Goal: Task Accomplishment & Management: Use online tool/utility

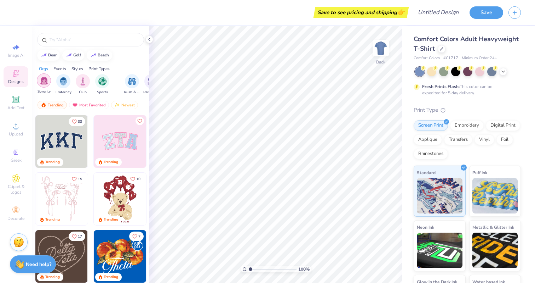
click at [45, 79] on img "filter for Sorority" at bounding box center [44, 80] width 8 height 8
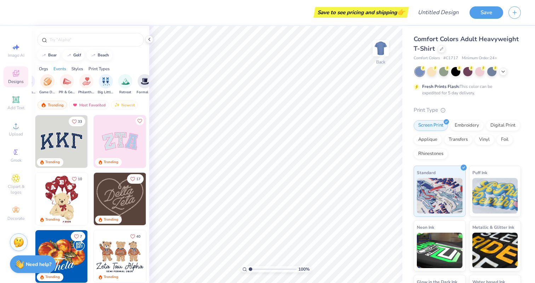
scroll to position [0, 123]
click at [67, 85] on div "filter for PR & General" at bounding box center [67, 80] width 14 height 14
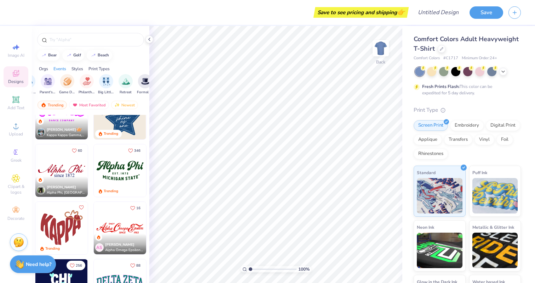
scroll to position [144, 0]
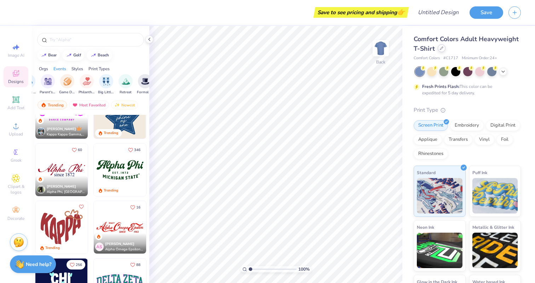
click at [444, 47] on div at bounding box center [442, 48] width 8 height 8
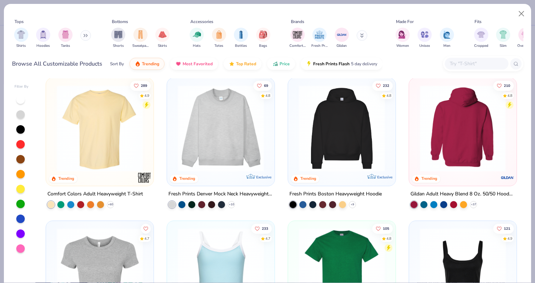
scroll to position [5, 0]
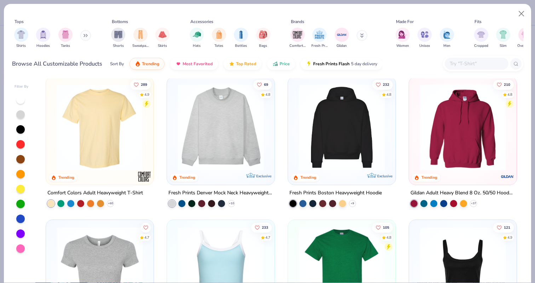
click at [464, 128] on img at bounding box center [462, 127] width 93 height 86
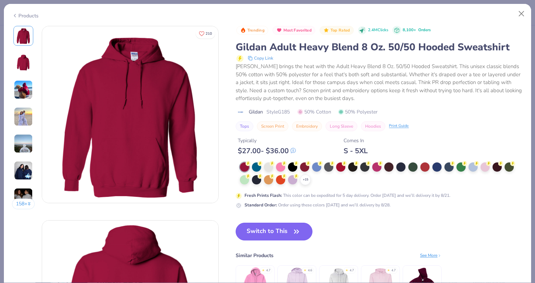
click at [276, 228] on button "Switch to This" at bounding box center [274, 231] width 77 height 18
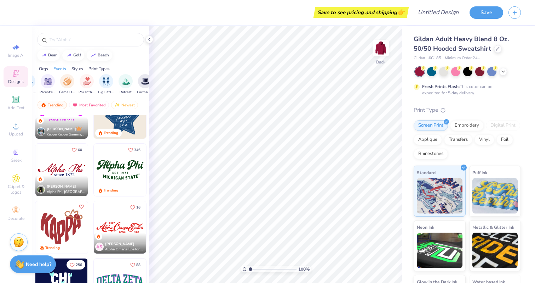
click at [508, 69] on div at bounding box center [468, 71] width 106 height 9
click at [504, 71] on icon at bounding box center [504, 71] width 6 height 6
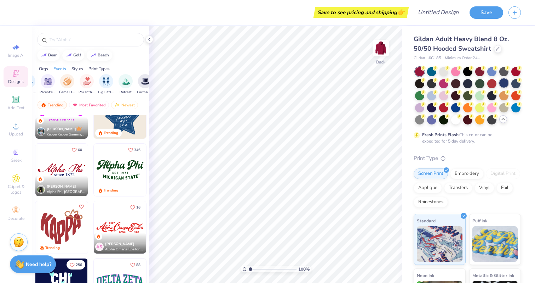
click at [503, 81] on div at bounding box center [504, 82] width 9 height 9
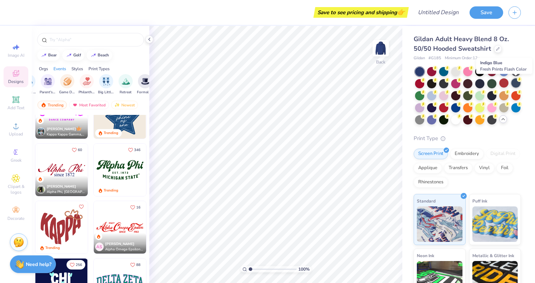
click at [514, 83] on div at bounding box center [516, 82] width 9 height 9
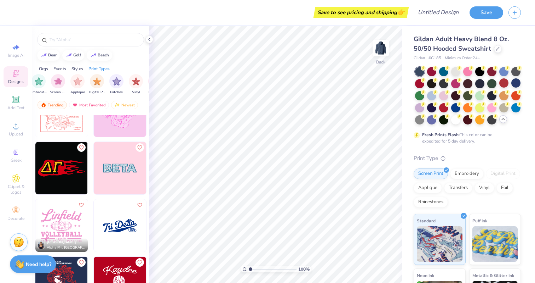
scroll to position [0, 582]
click at [58, 83] on img "filter for Screen Print" at bounding box center [58, 80] width 8 height 8
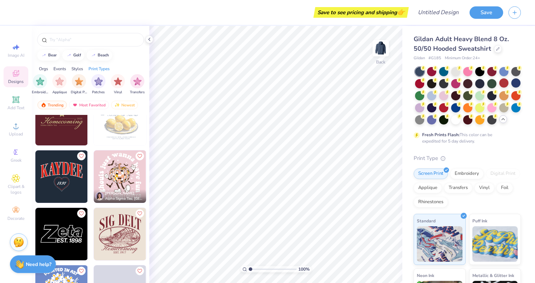
scroll to position [10178, 0]
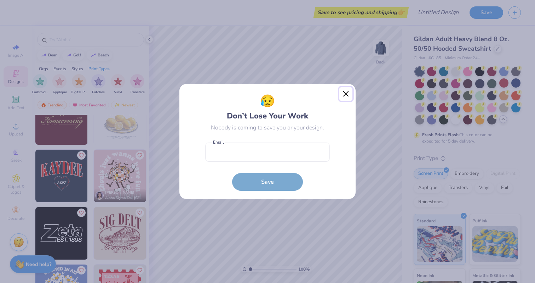
click at [350, 93] on button "Close" at bounding box center [346, 93] width 13 height 13
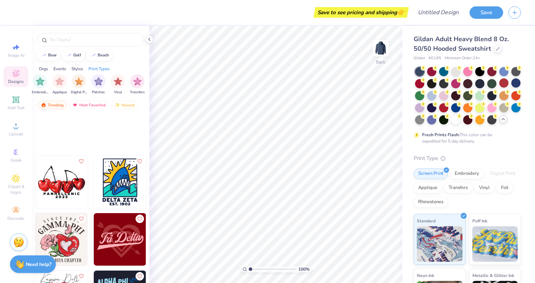
scroll to position [16656, 0]
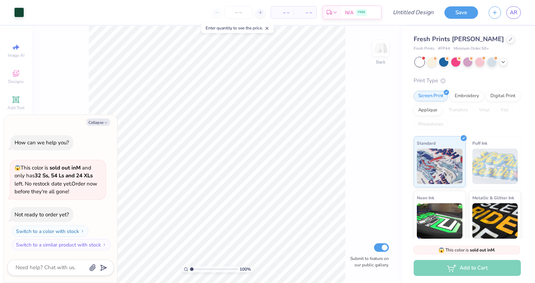
click at [456, 37] on span "Fresh Prints Terry Shorts" at bounding box center [459, 39] width 90 height 8
click at [507, 42] on div at bounding box center [511, 39] width 8 height 8
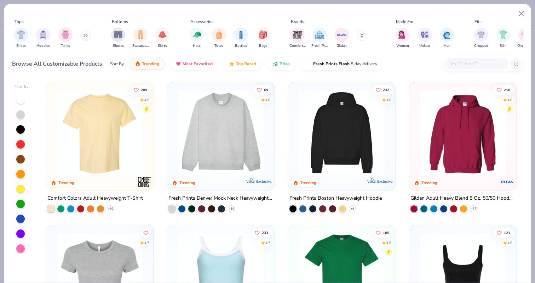
click at [452, 139] on img at bounding box center [462, 132] width 93 height 86
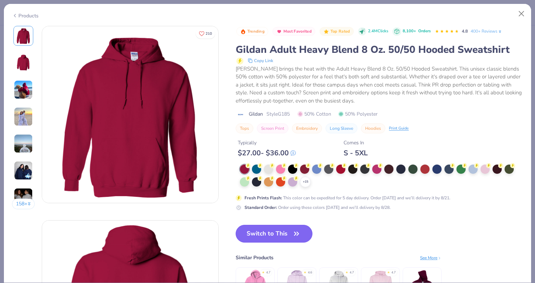
click at [271, 231] on button "Switch to This" at bounding box center [274, 234] width 77 height 18
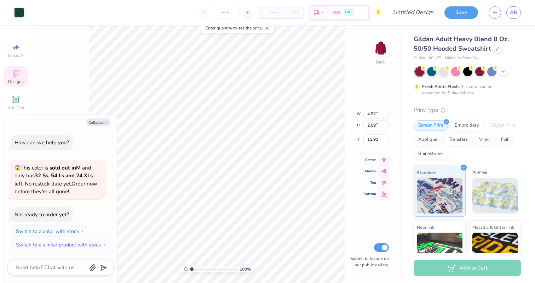
type textarea "x"
type input "4.88"
type input "8.87"
click at [103, 125] on button "Collapse" at bounding box center [98, 121] width 24 height 7
type textarea "x"
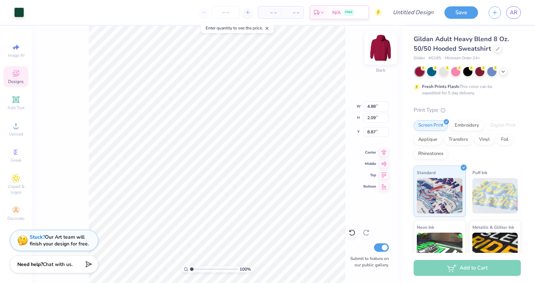
click at [379, 49] on img at bounding box center [381, 48] width 28 height 28
type input "10.55"
type input "4.49"
type input "9.01"
click at [386, 46] on img at bounding box center [381, 48] width 28 height 28
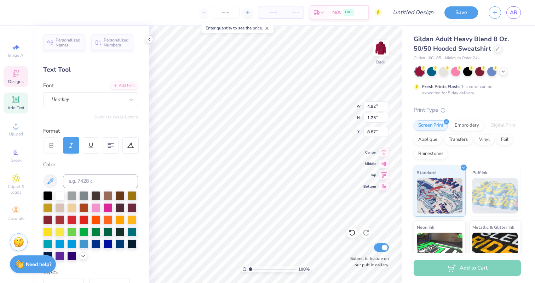
type textarea "A"
type textarea "Women in Business"
type textarea "M"
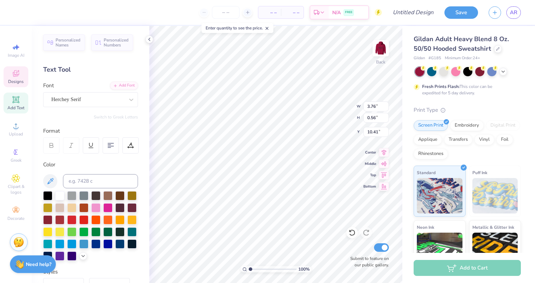
scroll to position [0, 0]
type textarea "UW - La Crosse"
type input "8.70"
type input "1.06"
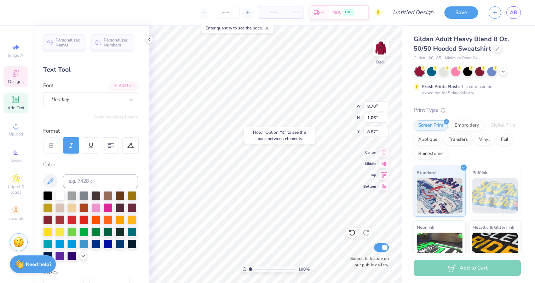
type input "9.07"
type input "3.65"
type input "0.55"
type input "10.42"
type input "1.67"
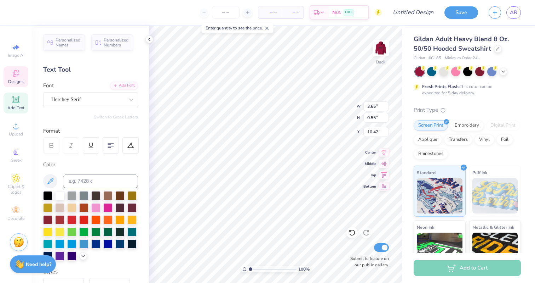
type input "0.20"
type input "10.13"
type textarea "E S T . 2023"
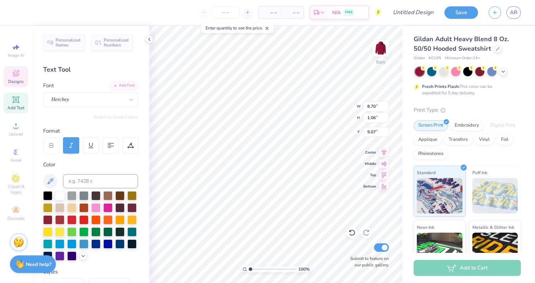
type input "8.70"
type input "1.06"
type input "9.07"
type input "10.71"
type input "2.30"
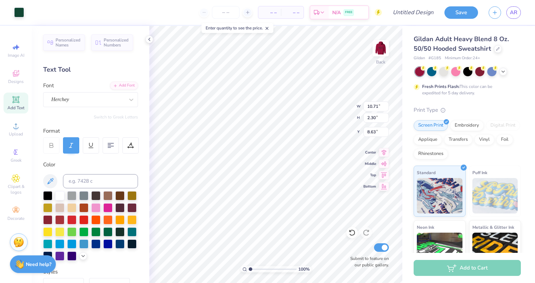
type input "6.10"
type input "11.86"
type input "2.54"
type input "2.08"
type input "0.27"
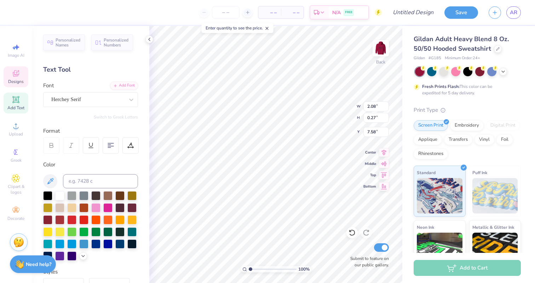
type input "7.76"
type input "4.97"
type input "0.75"
type input "7.98"
click at [337, 117] on div "100 % Back W 4.97 H 0.75 Y 7.98 Center Middle Top Bottom Submit to feature on o…" at bounding box center [275, 154] width 253 height 257
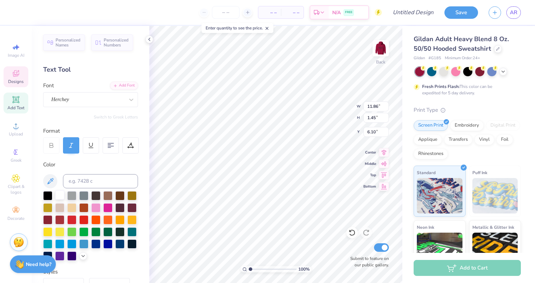
click at [58, 197] on div at bounding box center [59, 194] width 9 height 9
click at [57, 194] on div at bounding box center [59, 194] width 9 height 9
type input "8.41"
type input "2.08"
type input "0.27"
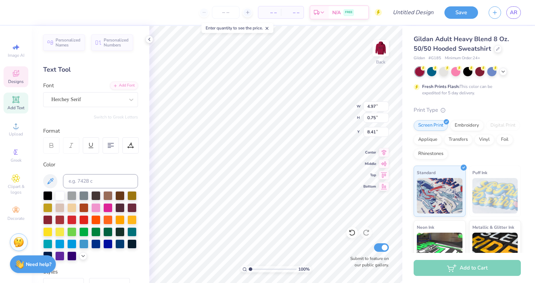
type input "7.76"
click at [59, 195] on div at bounding box center [59, 194] width 9 height 9
type input "7.98"
type input "13.76"
type input "3.05"
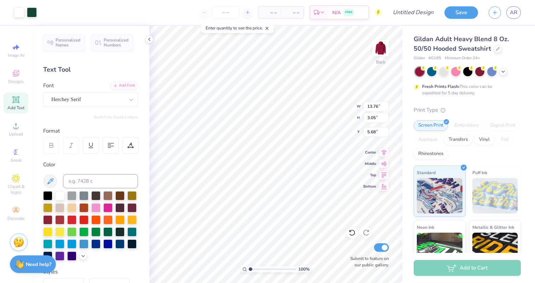
type input "5.73"
click at [432, 70] on div at bounding box center [431, 70] width 9 height 9
click at [502, 70] on polyline at bounding box center [503, 70] width 3 height 1
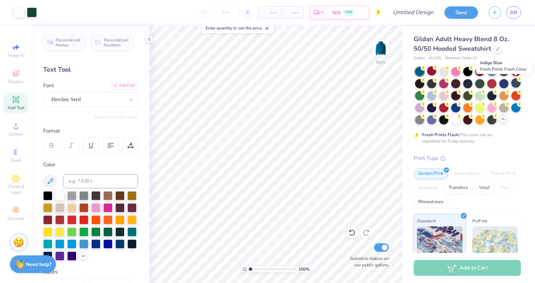
click at [516, 83] on div at bounding box center [516, 82] width 9 height 9
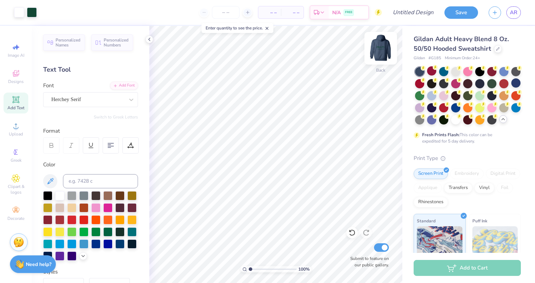
click at [380, 51] on img at bounding box center [381, 48] width 28 height 28
click at [385, 49] on img at bounding box center [381, 48] width 28 height 28
click at [455, 97] on div at bounding box center [456, 94] width 9 height 9
click at [513, 80] on div at bounding box center [516, 82] width 9 height 9
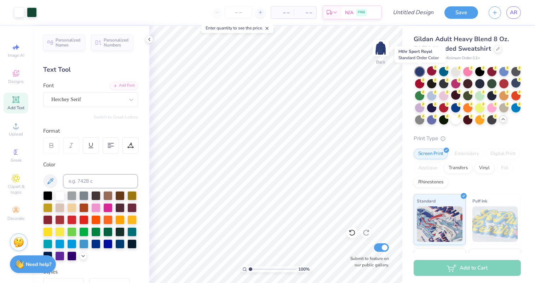
click at [418, 68] on div at bounding box center [419, 71] width 9 height 9
click at [515, 85] on div at bounding box center [516, 82] width 9 height 9
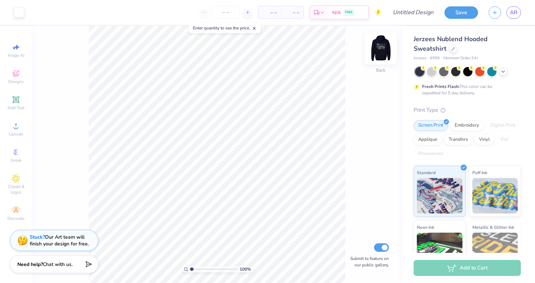
click at [379, 48] on img at bounding box center [381, 48] width 28 height 28
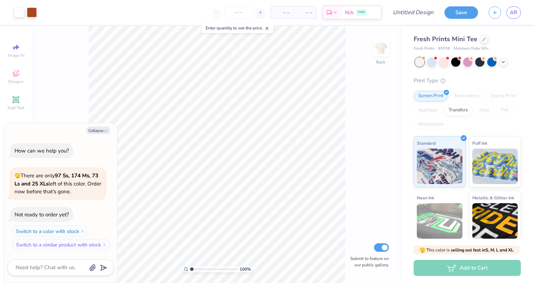
click at [452, 38] on span "Fresh Prints Mini Tee" at bounding box center [446, 39] width 64 height 8
click at [486, 38] on div "Fresh Prints Mini Tee" at bounding box center [467, 39] width 107 height 10
click at [483, 39] on icon at bounding box center [485, 39] width 4 height 4
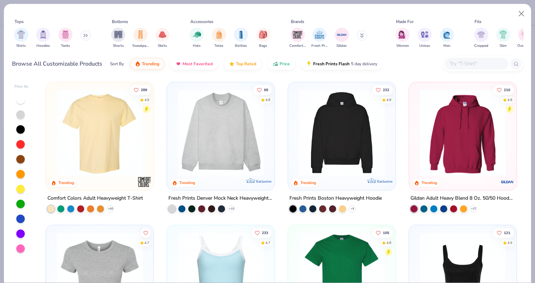
click at [451, 127] on img at bounding box center [462, 132] width 93 height 86
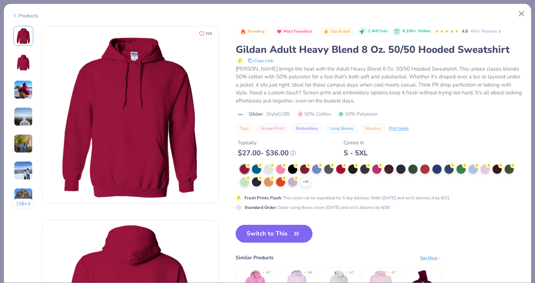
click at [277, 228] on button "Switch to This" at bounding box center [274, 234] width 77 height 18
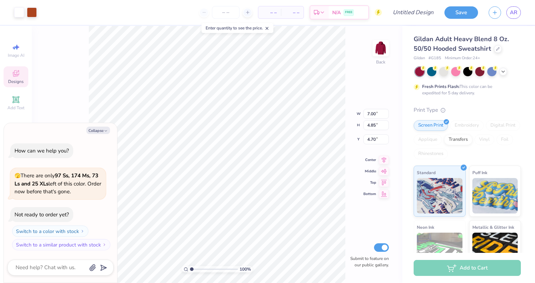
click at [82, 107] on div "100 % Back W 7.00 7.00 " H 4.85 4.85 " Y 4.70 4.70 " Center Middle Top Bottom S…" at bounding box center [217, 154] width 371 height 257
click at [58, 215] on div "Not ready to order yet?" at bounding box center [42, 214] width 55 height 7
click at [106, 131] on icon "button" at bounding box center [106, 131] width 4 height 4
type textarea "x"
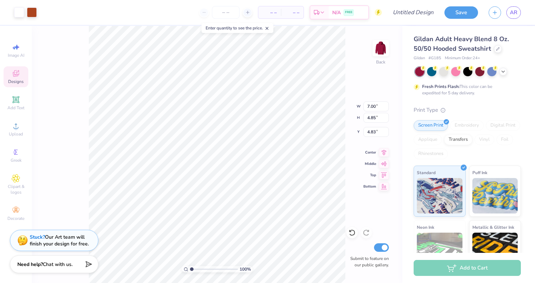
click at [10, 76] on div "Designs" at bounding box center [16, 76] width 25 height 21
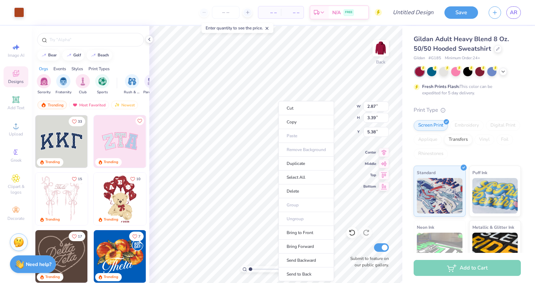
type input "2.87"
type input "3.39"
type input "5.38"
